Goal: Book appointment/travel/reservation

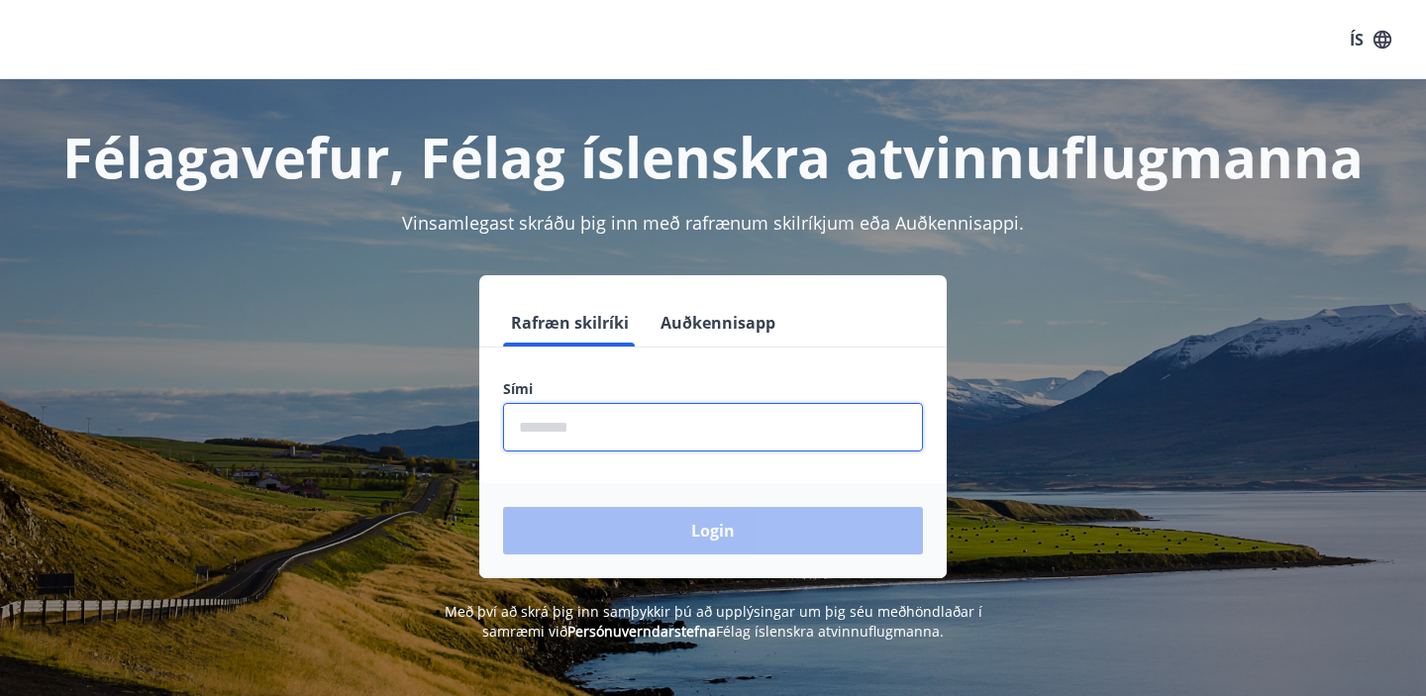
click at [660, 436] on input "phone" at bounding box center [713, 427] width 420 height 49
type input "********"
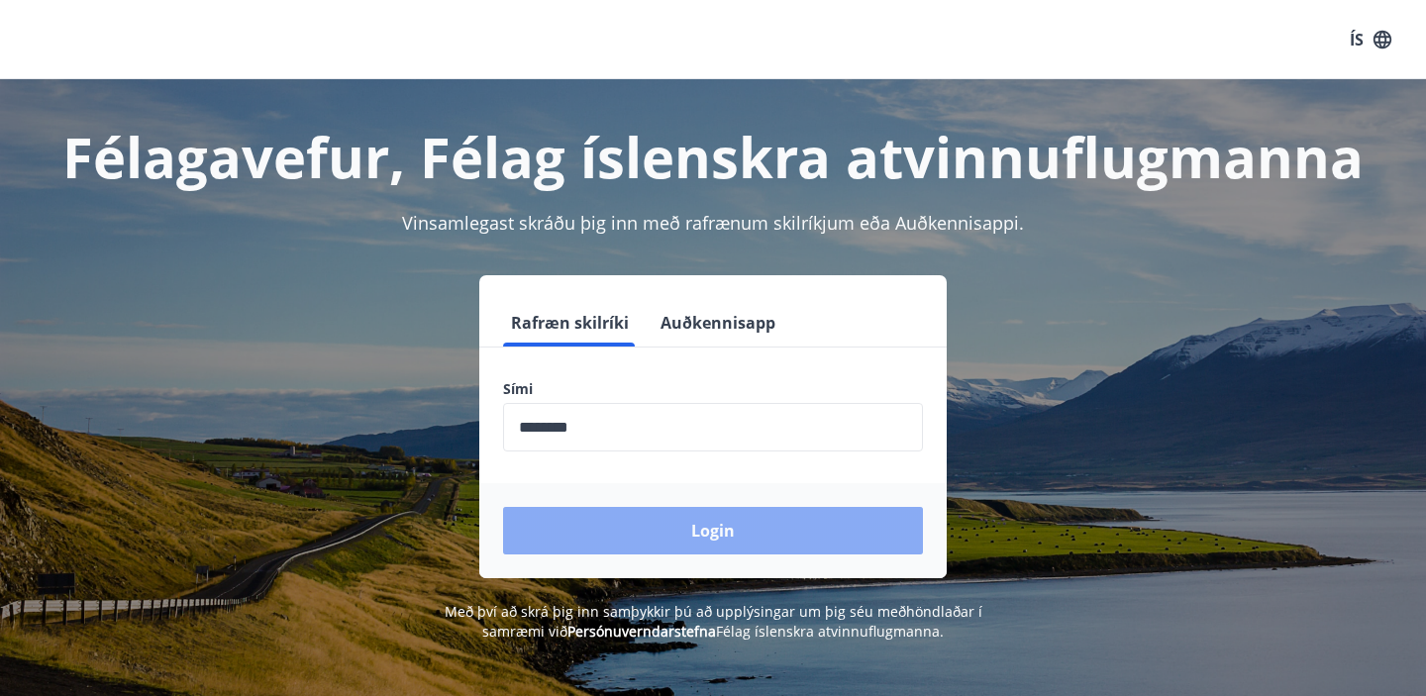
click at [657, 533] on button "Login" at bounding box center [713, 531] width 420 height 48
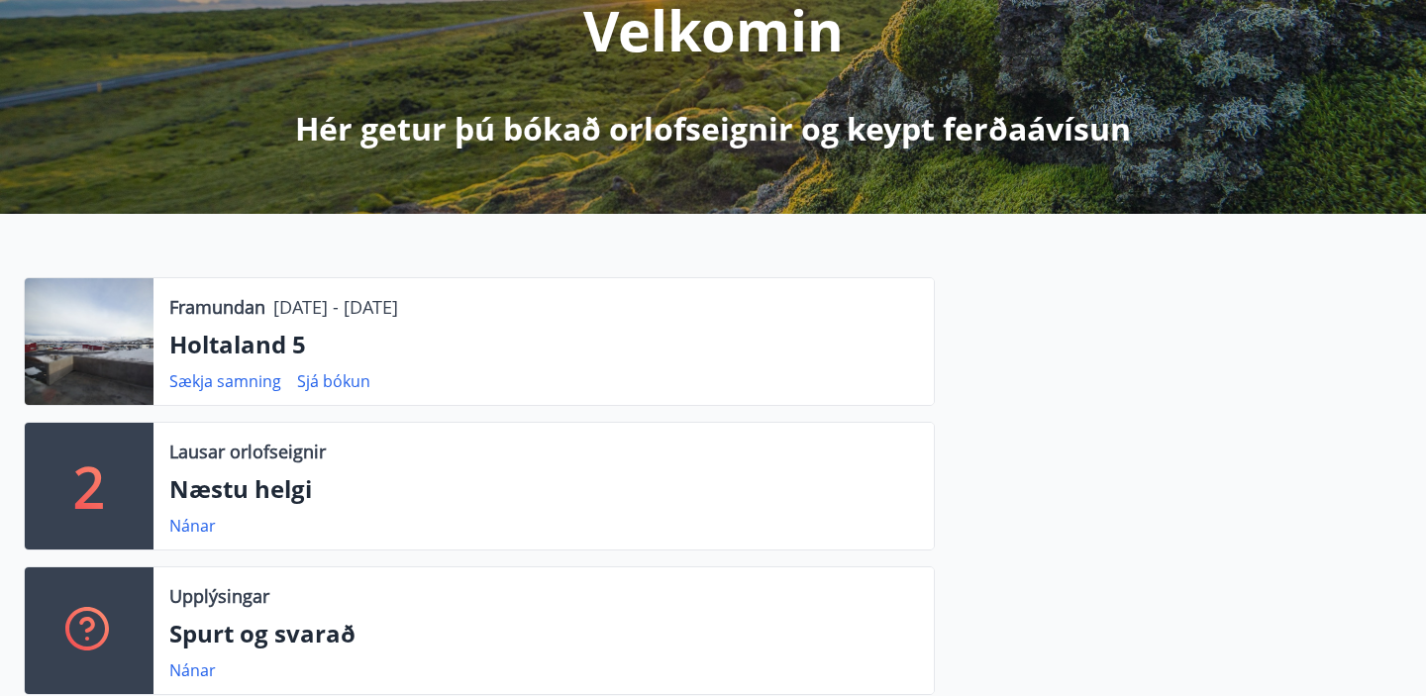
scroll to position [285, 0]
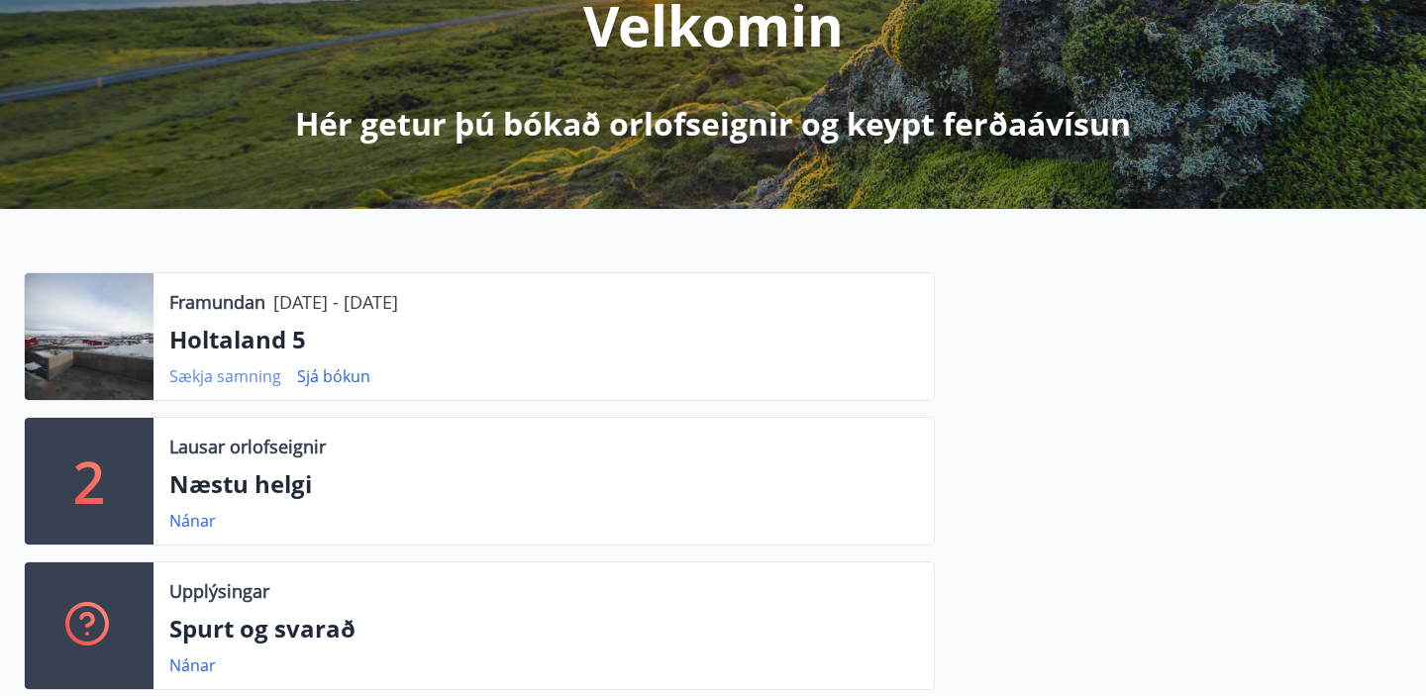
click at [243, 372] on link "Sækja samning" at bounding box center [225, 376] width 112 height 22
click at [344, 375] on link "Sjá bókun" at bounding box center [333, 376] width 73 height 22
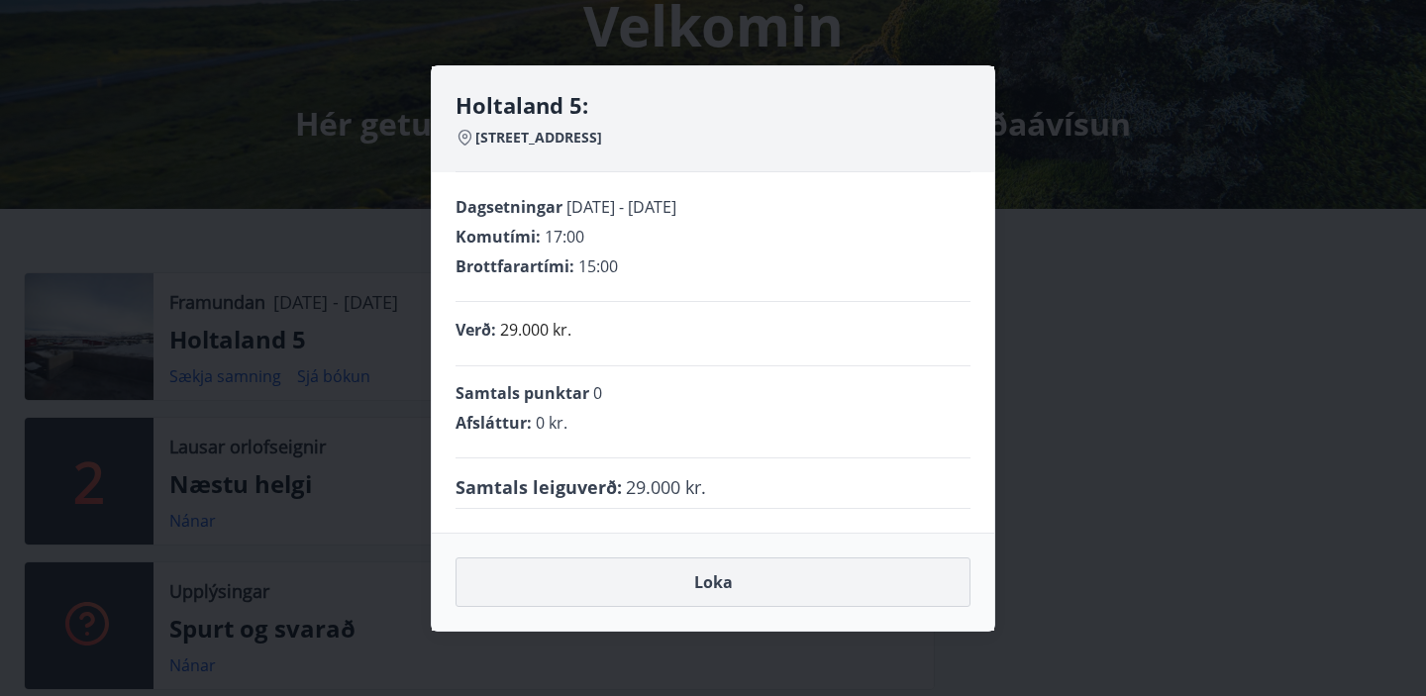
click at [713, 584] on button "Loka" at bounding box center [713, 583] width 515 height 50
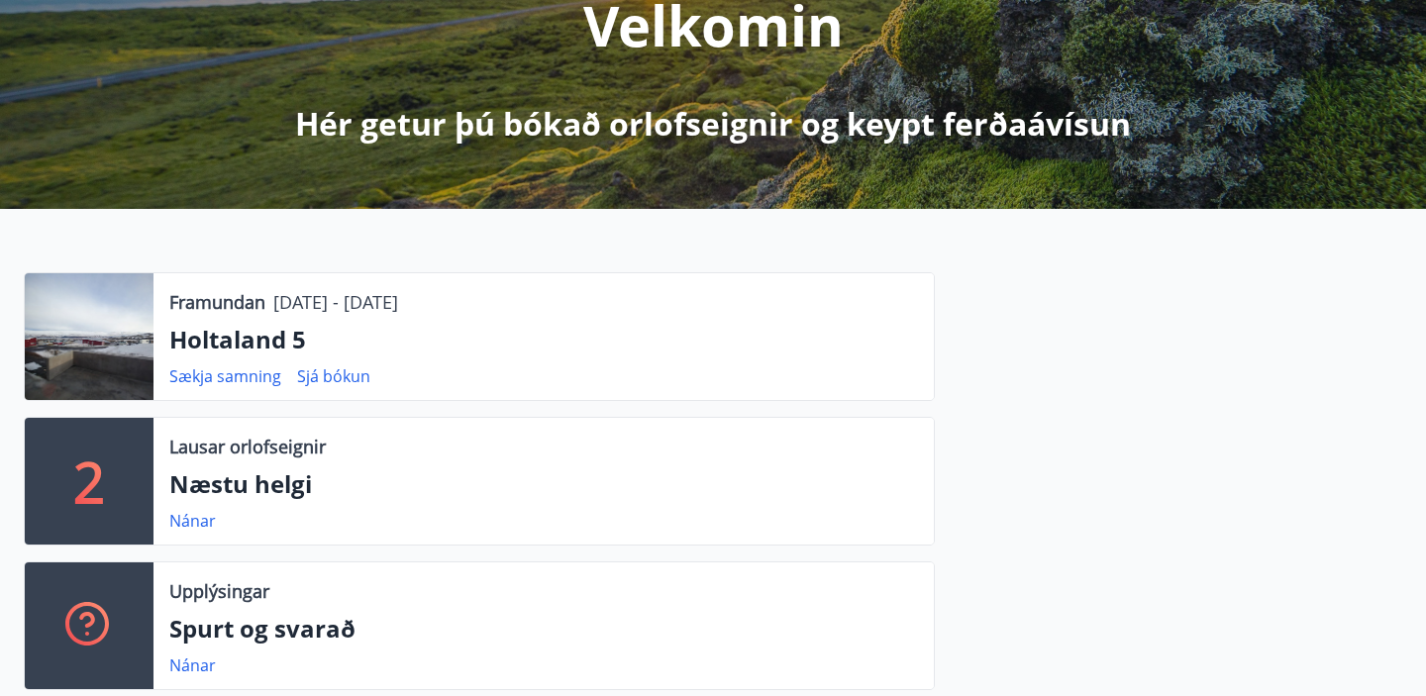
scroll to position [0, 0]
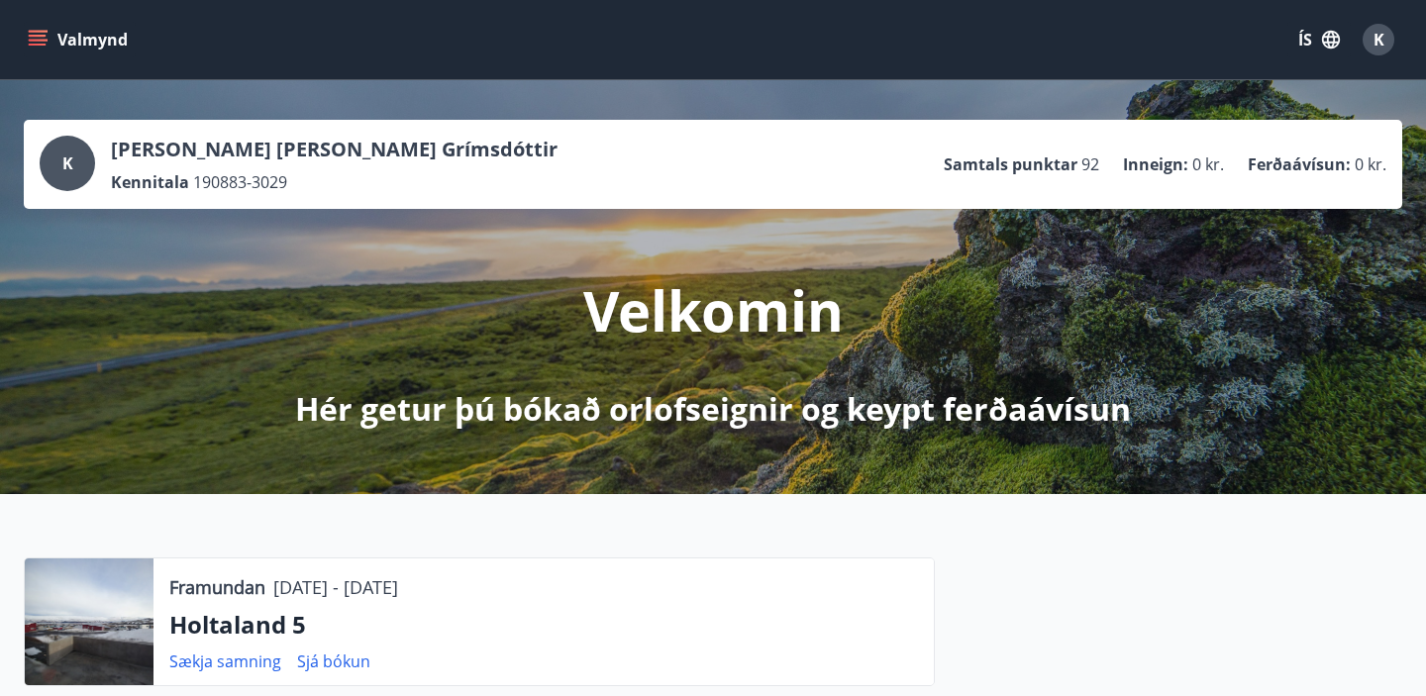
click at [79, 40] on button "Valmynd" at bounding box center [80, 40] width 112 height 36
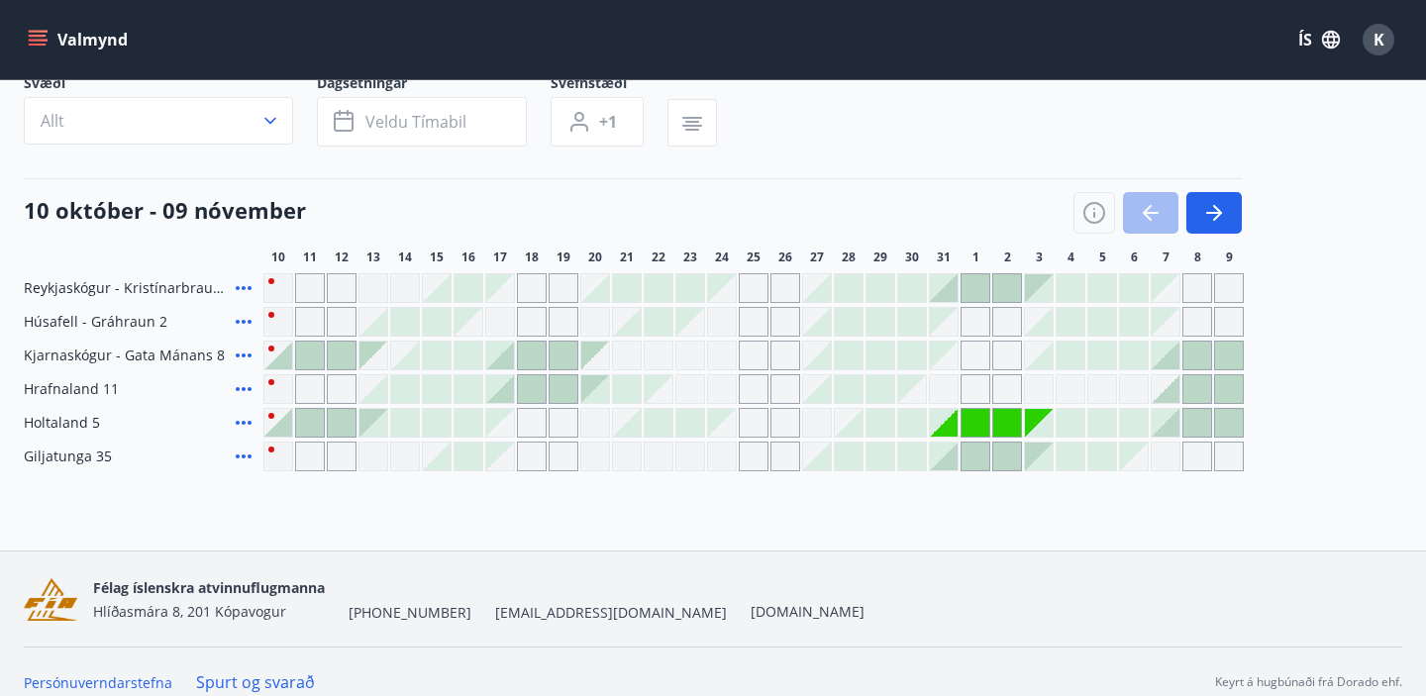
scroll to position [166, 0]
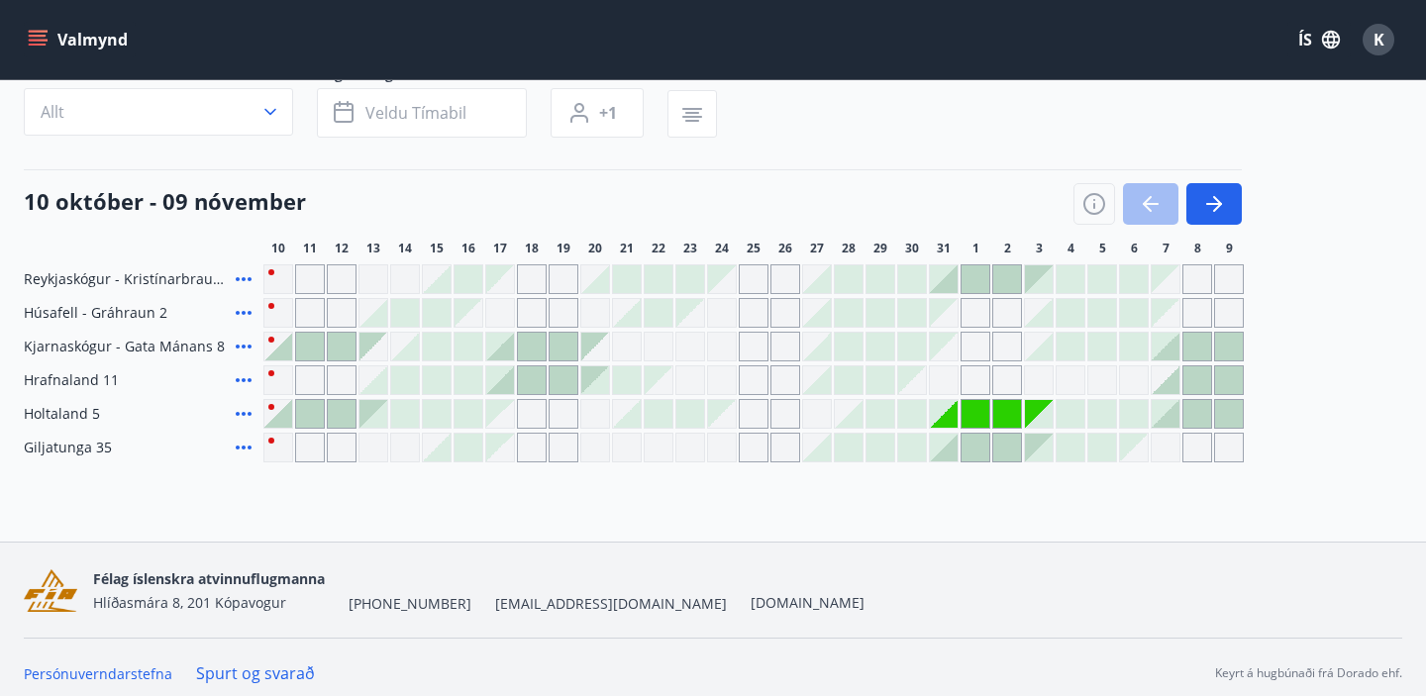
click at [243, 449] on icon at bounding box center [244, 448] width 16 height 4
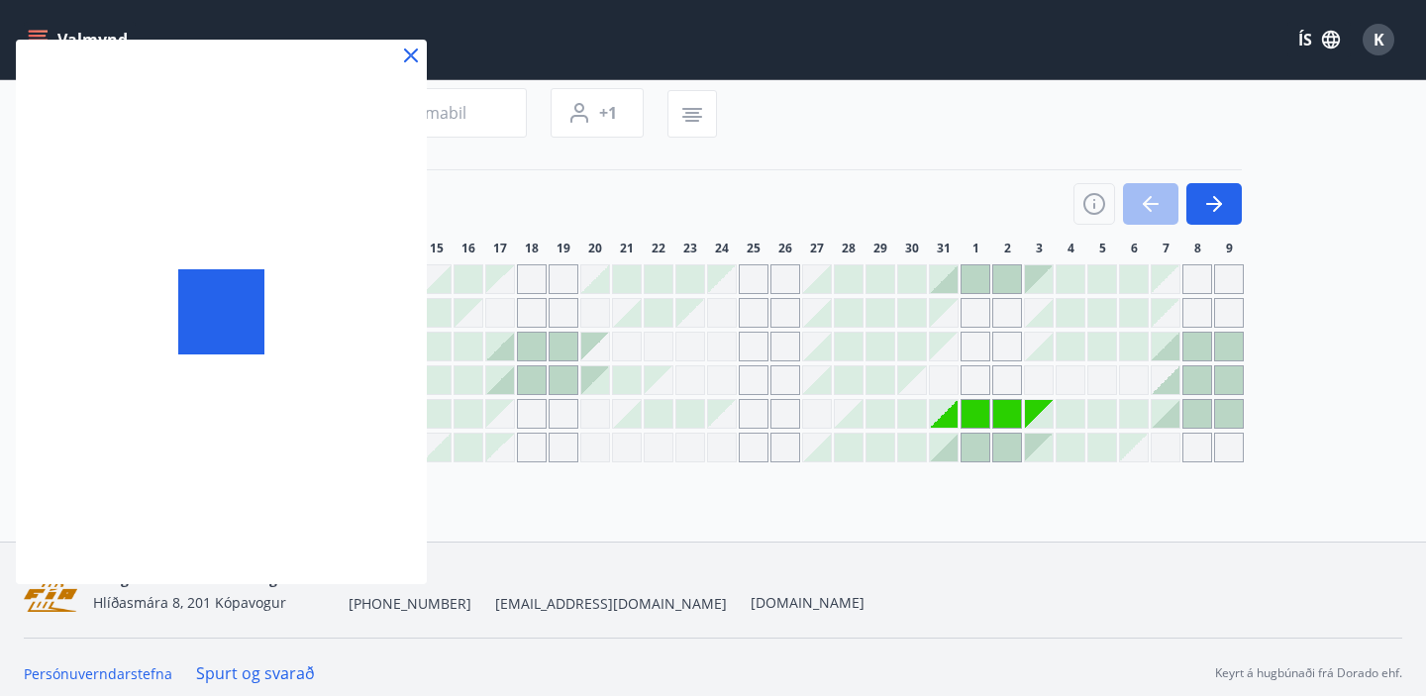
click at [56, 452] on div at bounding box center [221, 312] width 411 height 545
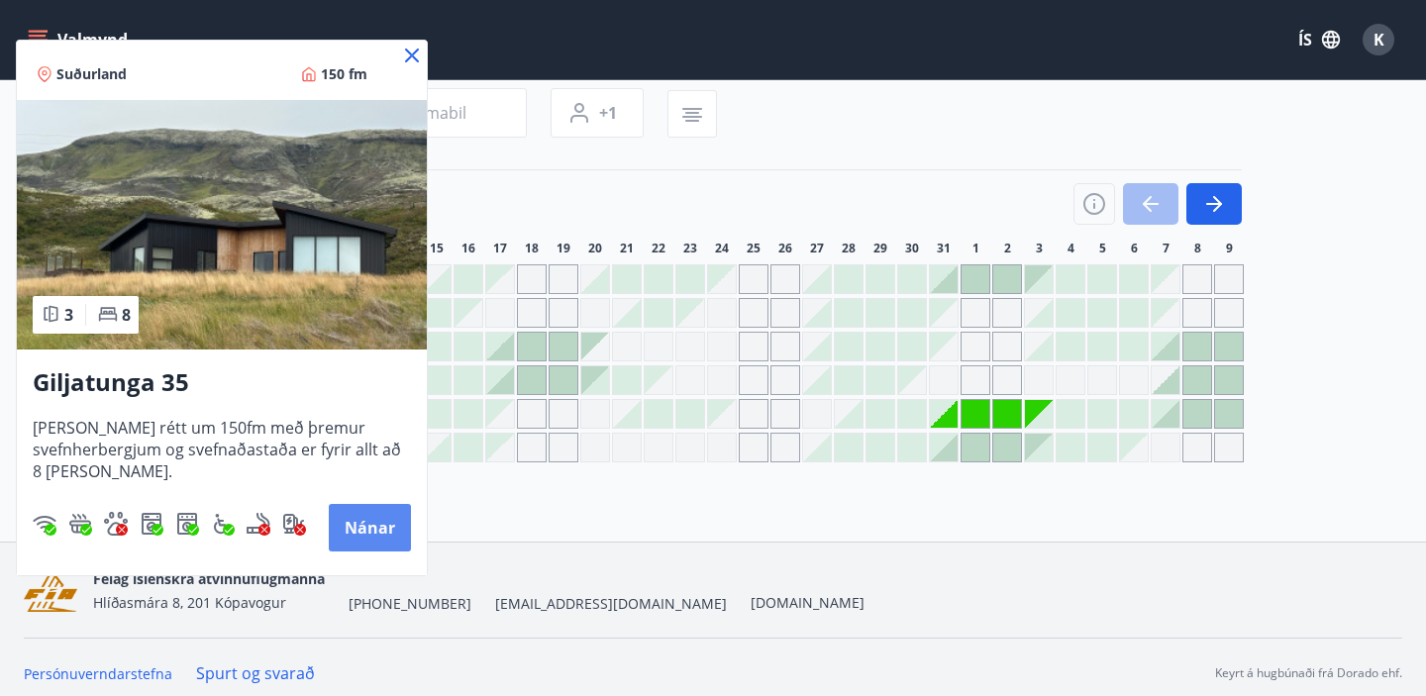
click at [365, 526] on button "Nánar" at bounding box center [370, 528] width 82 height 48
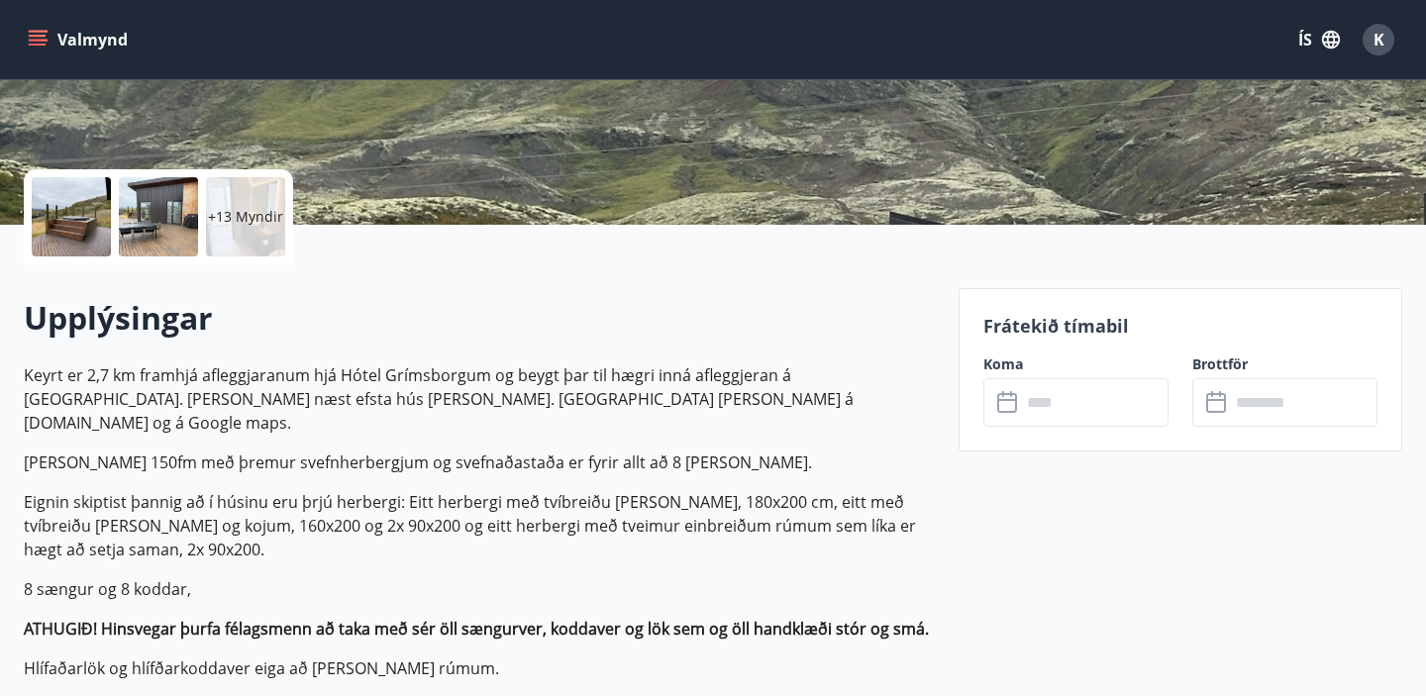
scroll to position [379, 0]
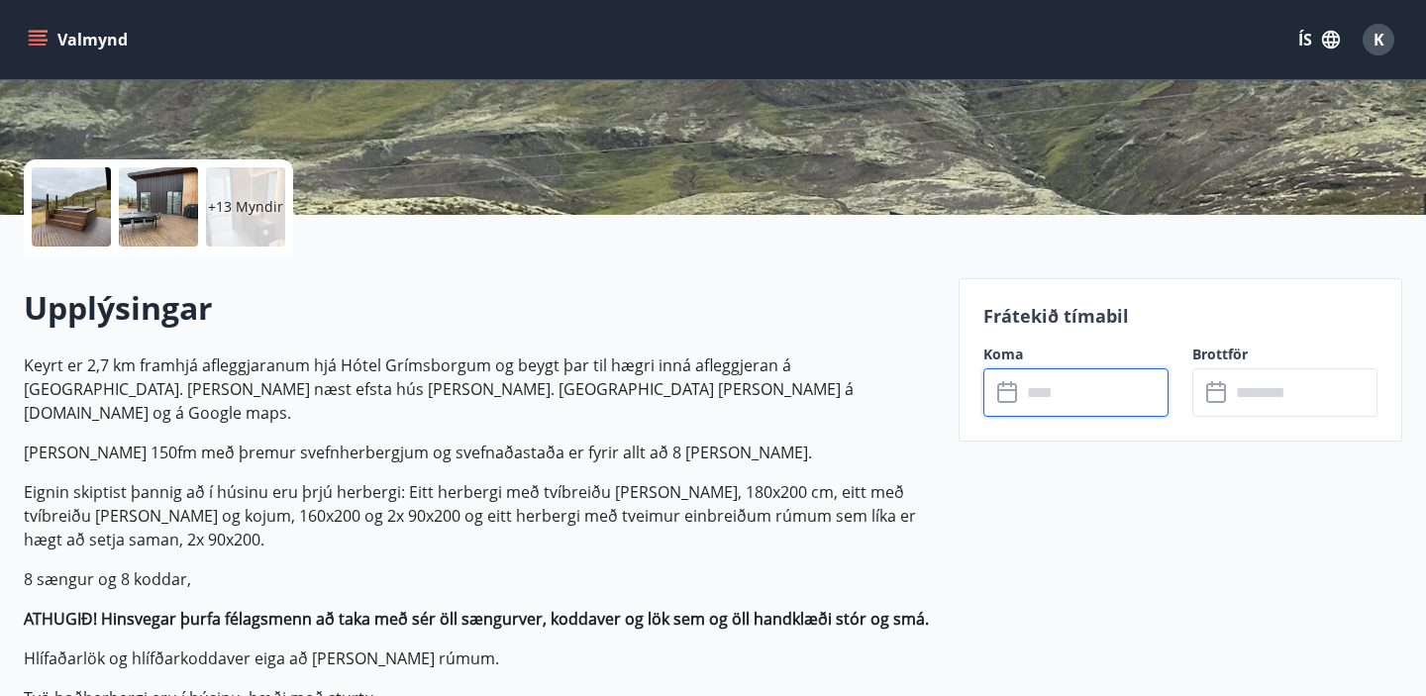
click at [1101, 387] on input "text" at bounding box center [1095, 392] width 148 height 49
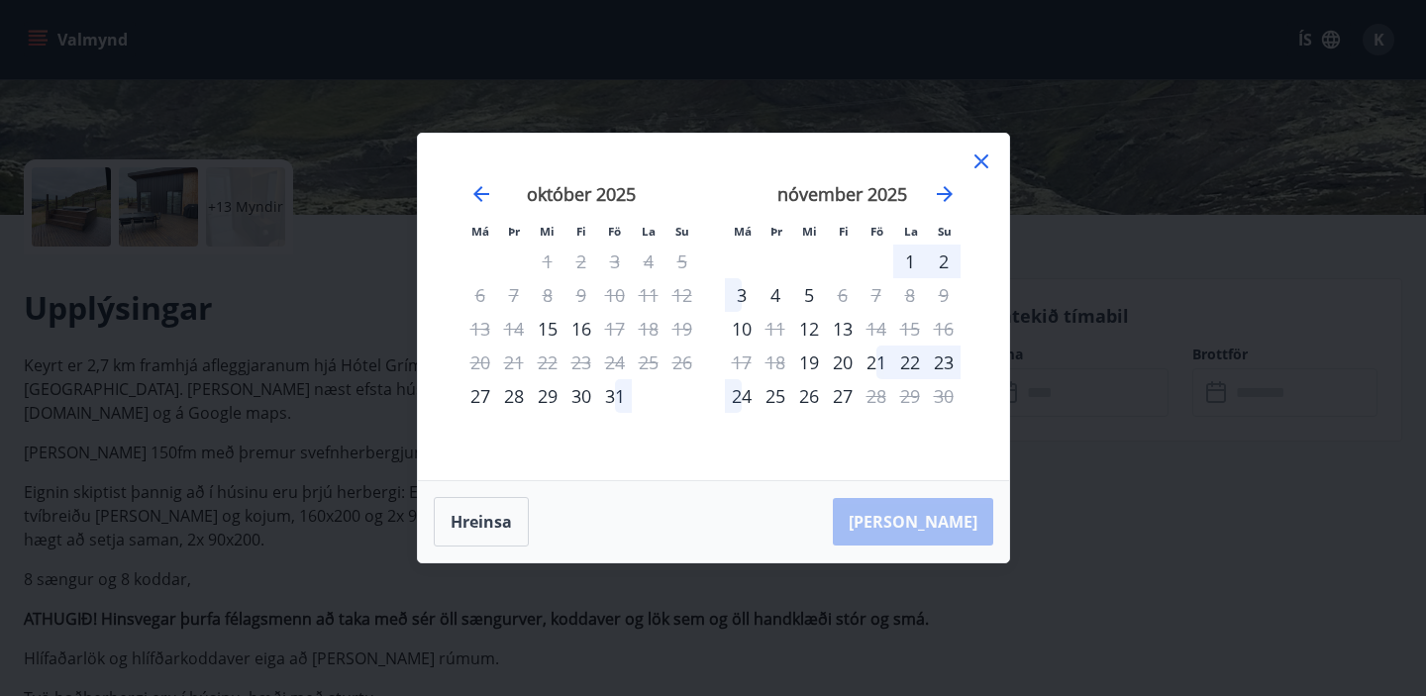
click at [983, 160] on icon at bounding box center [981, 162] width 24 height 24
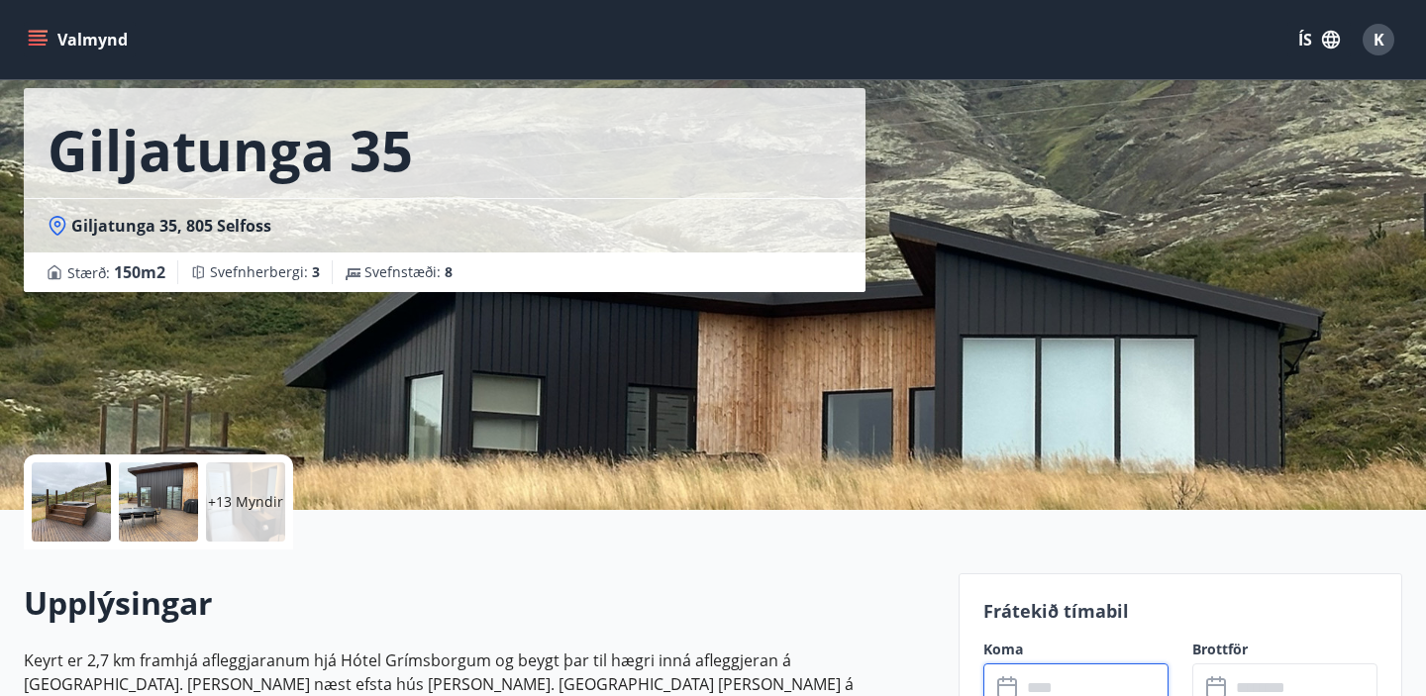
scroll to position [0, 0]
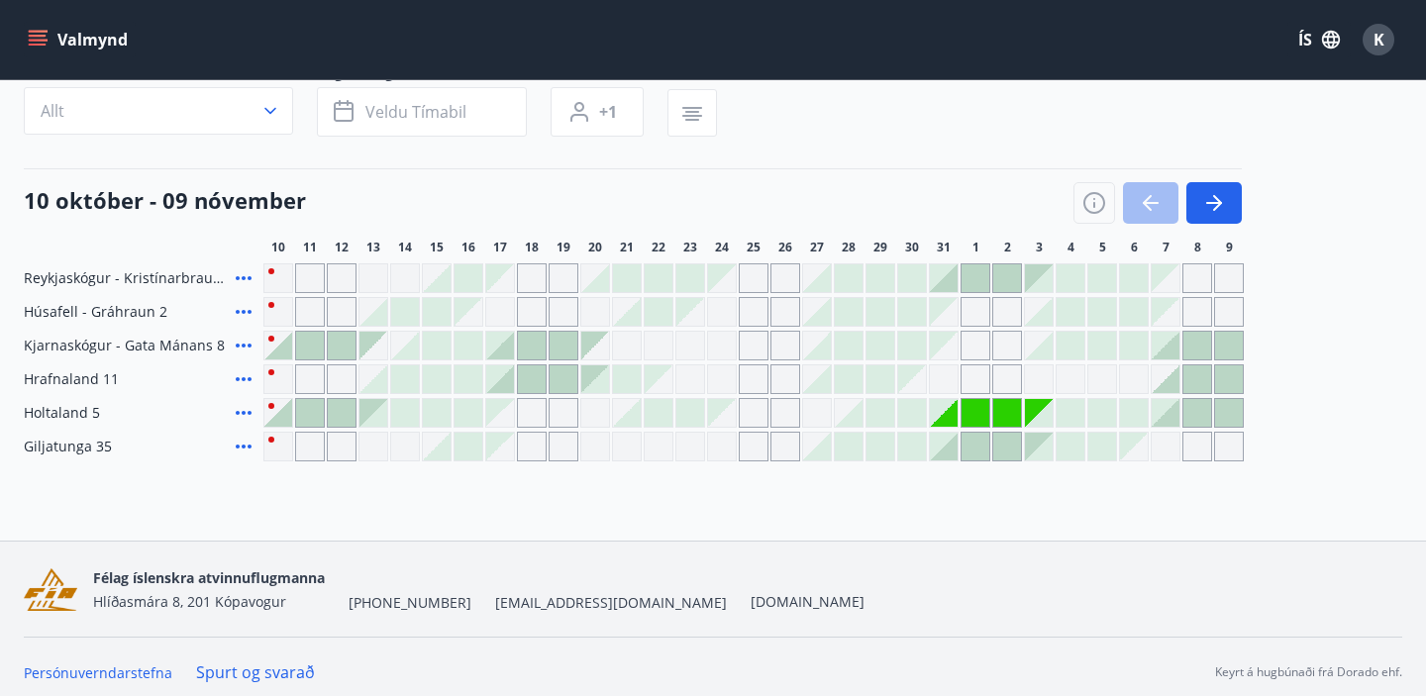
scroll to position [178, 0]
